Goal: Transaction & Acquisition: Purchase product/service

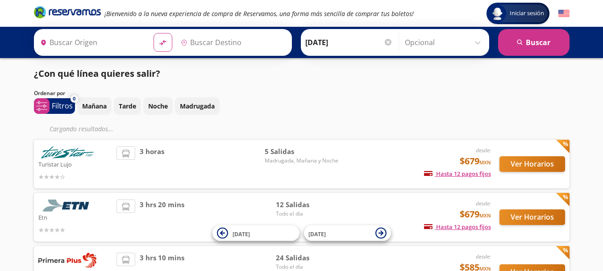
type input "[GEOGRAPHIC_DATA], [GEOGRAPHIC_DATA]"
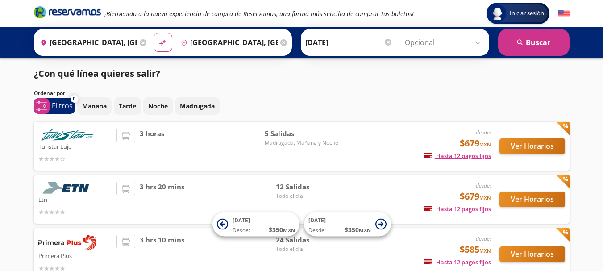
scroll to position [113, 0]
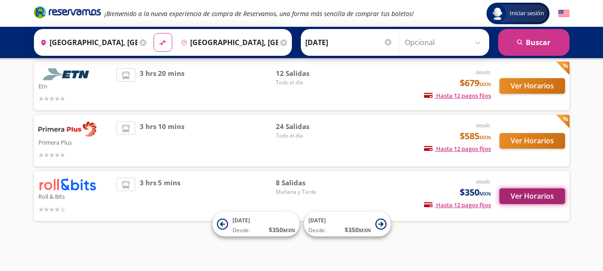
click at [520, 200] on button "Ver Horarios" at bounding box center [533, 196] width 66 height 16
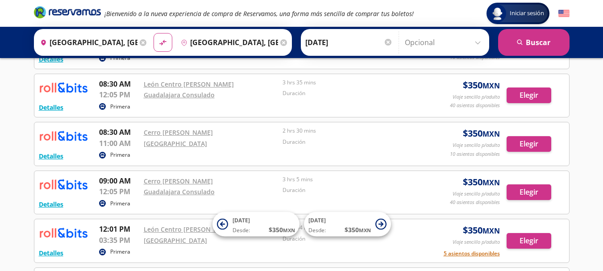
scroll to position [268, 0]
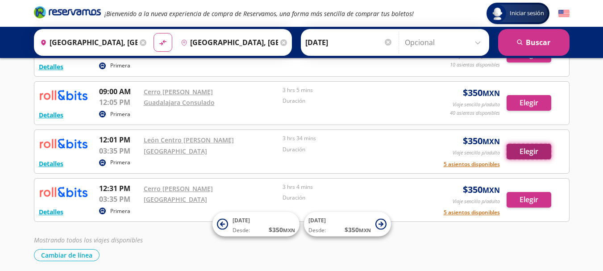
click at [522, 154] on button "Elegir" at bounding box center [529, 152] width 45 height 16
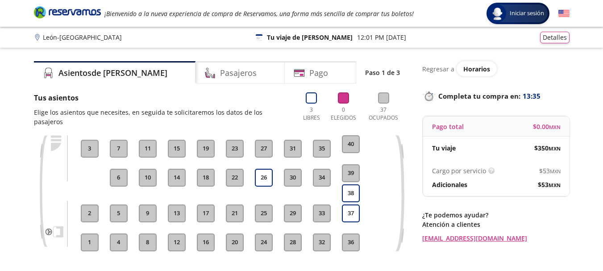
scroll to position [45, 0]
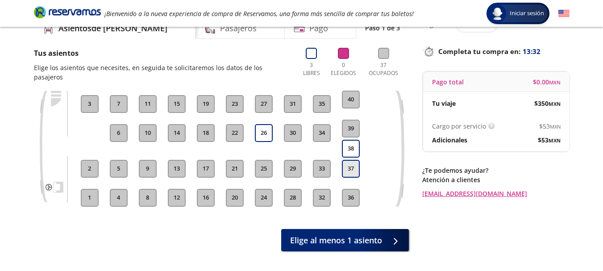
click at [352, 160] on button "37" at bounding box center [351, 169] width 18 height 18
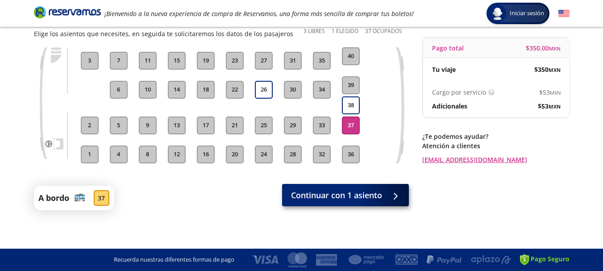
scroll to position [34, 0]
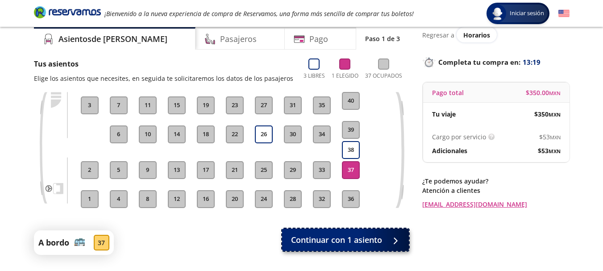
click at [367, 240] on span "Continuar con 1 asiento" at bounding box center [336, 240] width 91 height 12
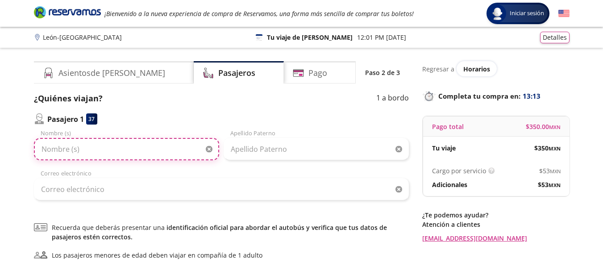
click at [168, 154] on input "Nombre (s)" at bounding box center [126, 149] width 185 height 22
type input "[PERSON_NAME]"
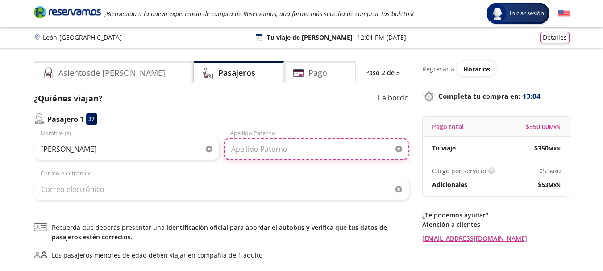
click at [277, 151] on input "Apellido Paterno" at bounding box center [316, 149] width 185 height 22
type input "[PERSON_NAME]"
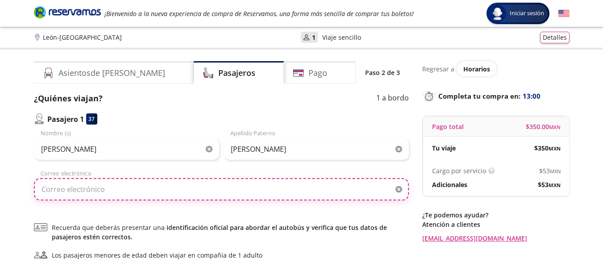
click at [251, 188] on input "Correo electrónico" at bounding box center [221, 189] width 375 height 22
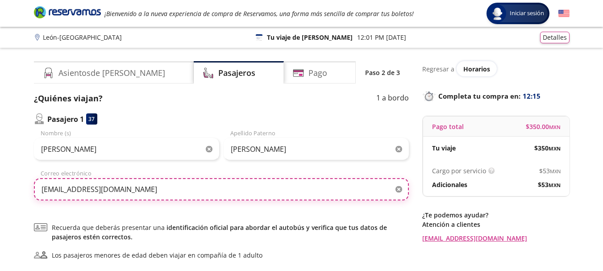
type input "[EMAIL_ADDRESS][DOMAIN_NAME]"
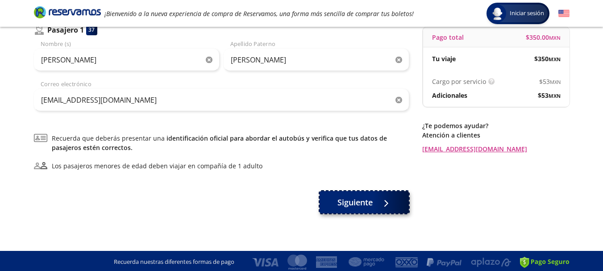
click at [360, 208] on span "Siguiente" at bounding box center [355, 202] width 35 height 12
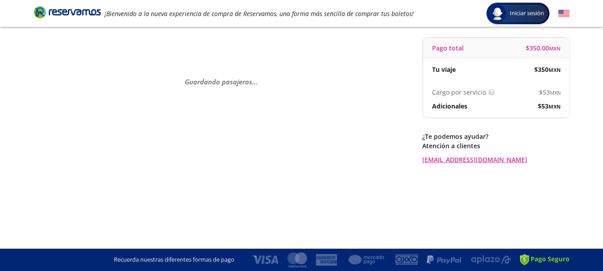
scroll to position [0, 0]
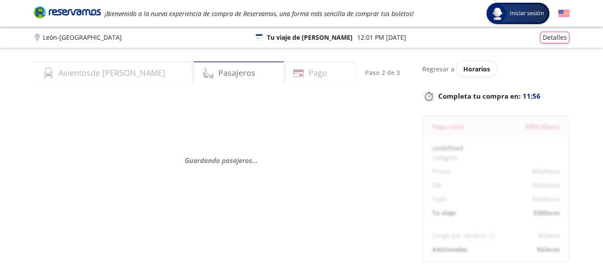
select select "MX"
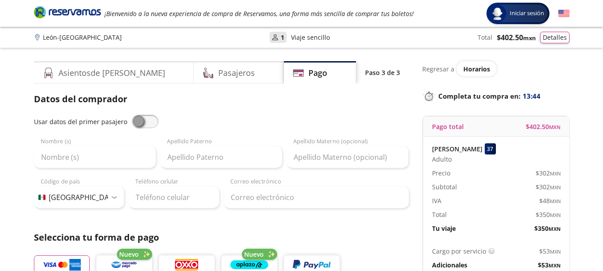
click at [134, 122] on span at bounding box center [145, 121] width 27 height 13
click at [132, 115] on input "checkbox" at bounding box center [132, 115] width 0 height 0
type input "[PERSON_NAME]"
type input "[EMAIL_ADDRESS][DOMAIN_NAME]"
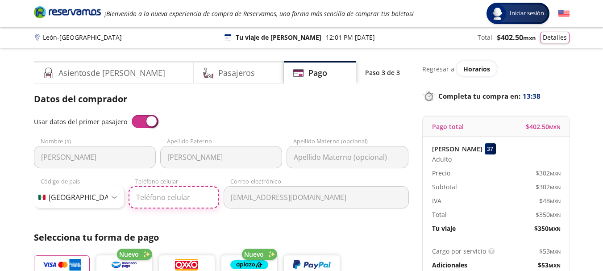
click at [148, 199] on input "Teléfono celular" at bounding box center [174, 197] width 91 height 22
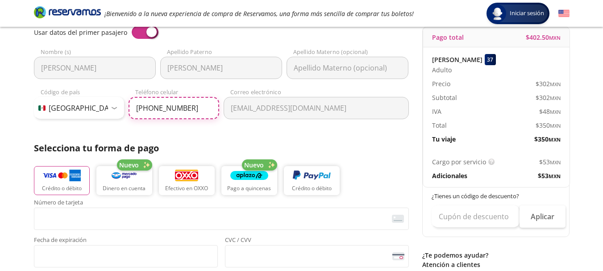
type input "[PHONE_NUMBER]"
click at [64, 182] on img "button" at bounding box center [62, 175] width 38 height 13
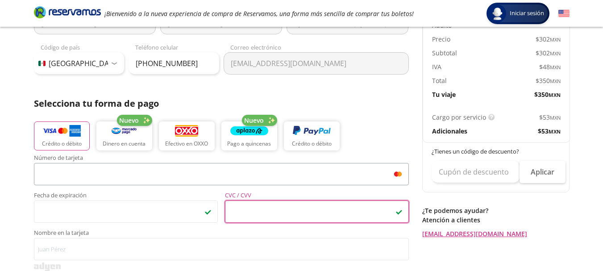
scroll to position [223, 0]
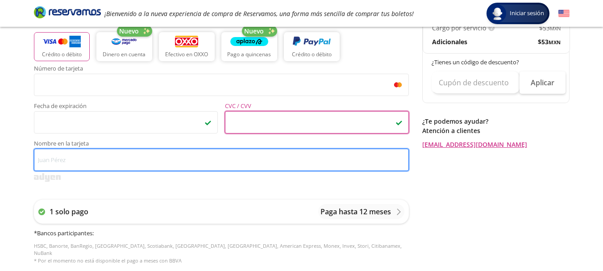
click at [188, 159] on input "Nombre en la tarjeta" at bounding box center [221, 160] width 375 height 22
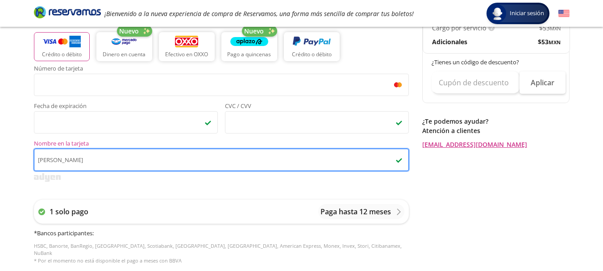
type input "[PERSON_NAME]"
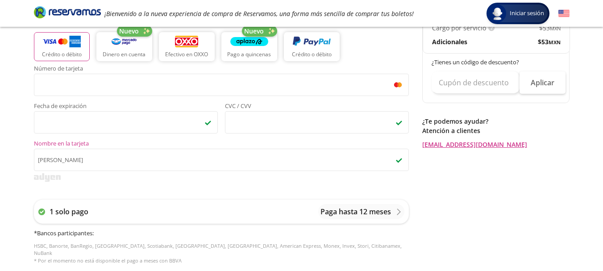
click at [480, 216] on div "Regresar a Horarios Completa tu compra en : 10:15 Pago total $ 402.50 MXN [PERS…" at bounding box center [495, 148] width 147 height 621
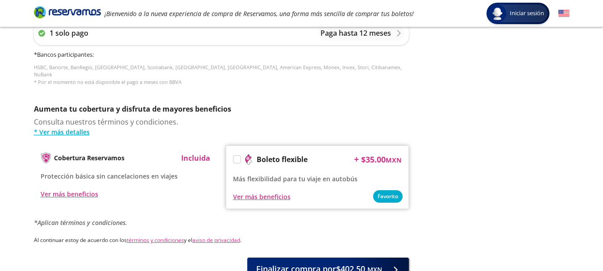
scroll to position [462, 0]
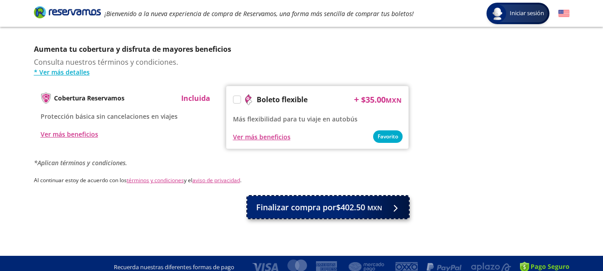
click at [341, 204] on span "Finalizar compra por $402.50 MXN" at bounding box center [319, 207] width 126 height 12
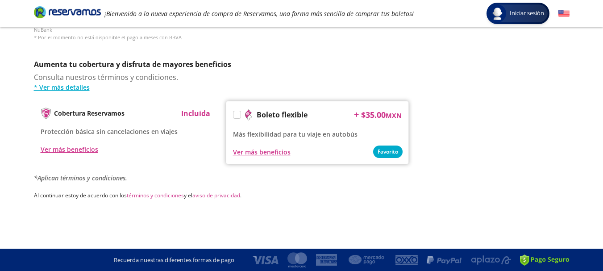
scroll to position [0, 0]
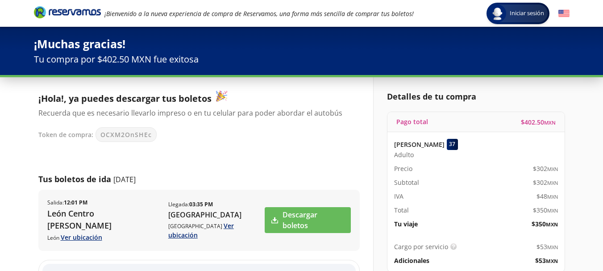
scroll to position [45, 0]
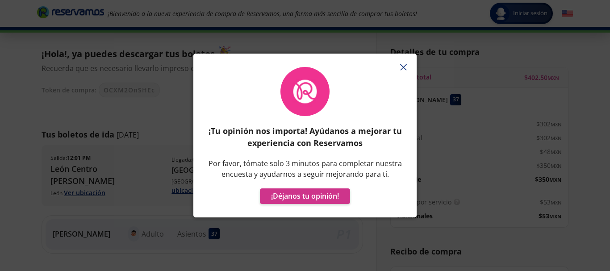
click at [401, 63] on button "button" at bounding box center [403, 66] width 13 height 13
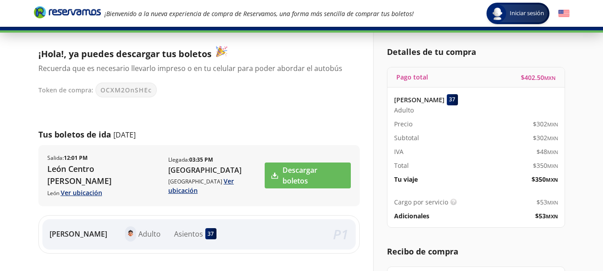
scroll to position [89, 0]
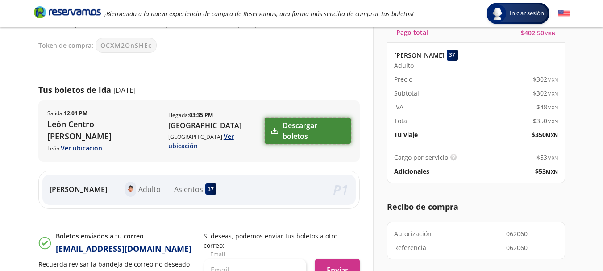
click at [320, 128] on link "Descargar boletos" at bounding box center [308, 131] width 86 height 26
